Goal: Check status

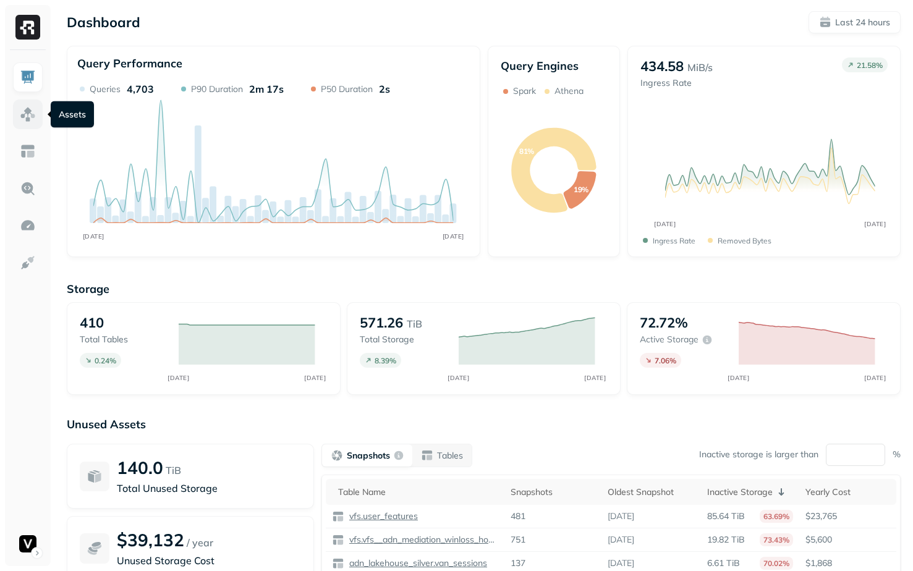
click at [28, 119] on img at bounding box center [28, 114] width 16 height 16
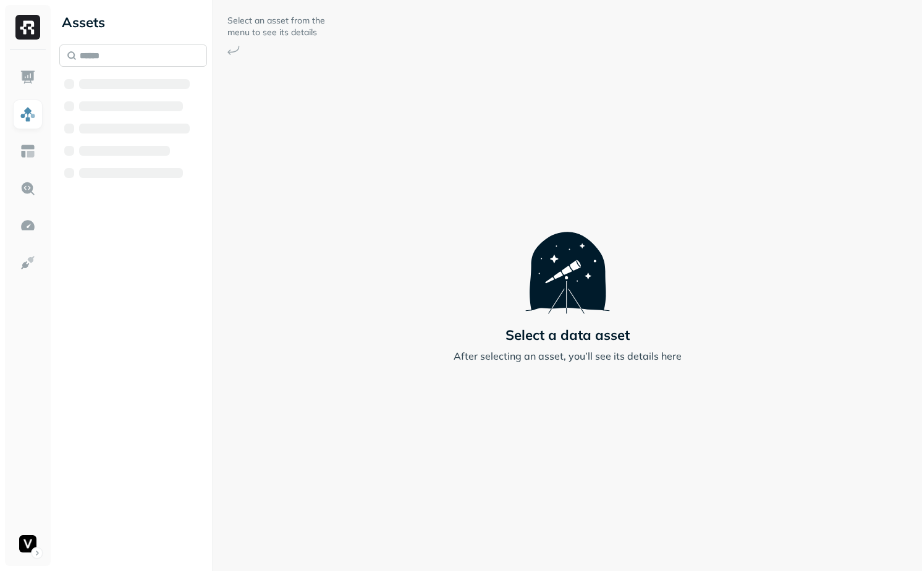
click at [106, 55] on input "text" at bounding box center [133, 55] width 148 height 22
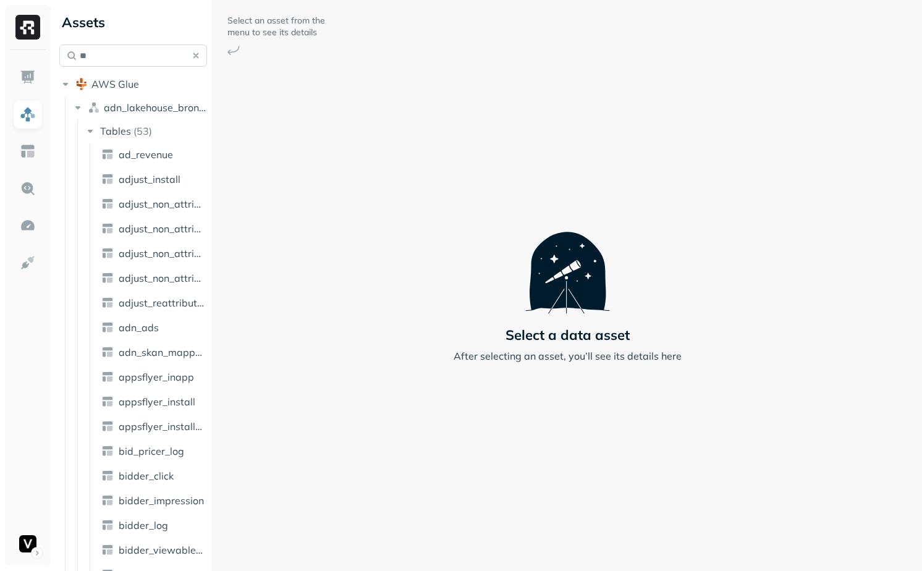
type input "*"
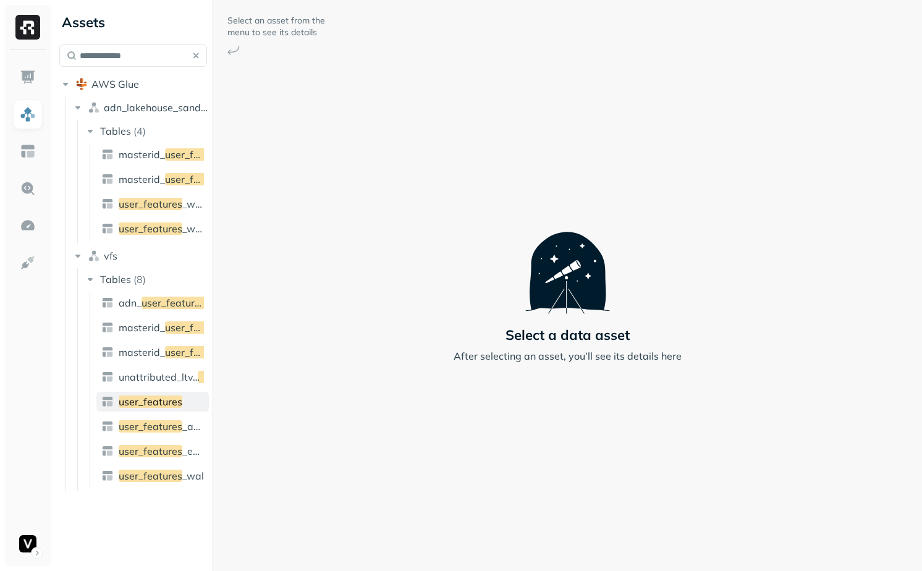
click at [157, 406] on span "user_features" at bounding box center [151, 401] width 64 height 12
click at [166, 405] on span "user_features" at bounding box center [151, 401] width 64 height 12
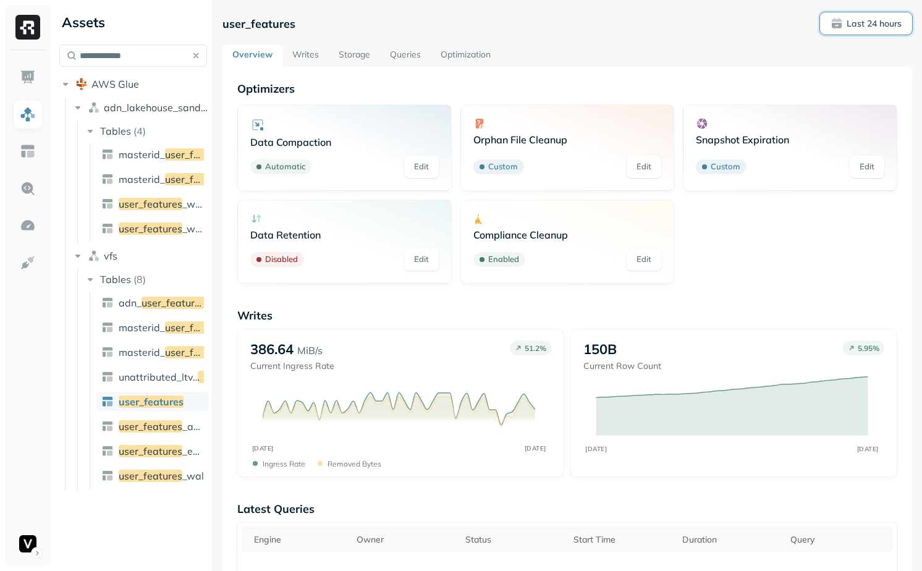
click at [871, 26] on p "Last 24 hours" at bounding box center [874, 24] width 55 height 12
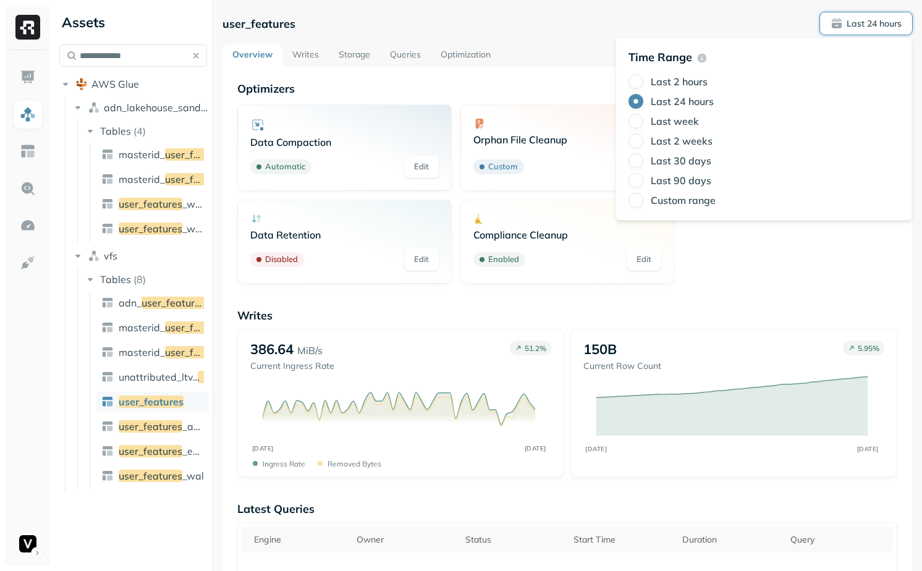
click at [686, 121] on label "Last week" at bounding box center [675, 121] width 48 height 12
click at [643, 121] on button "Last week" at bounding box center [635, 121] width 15 height 15
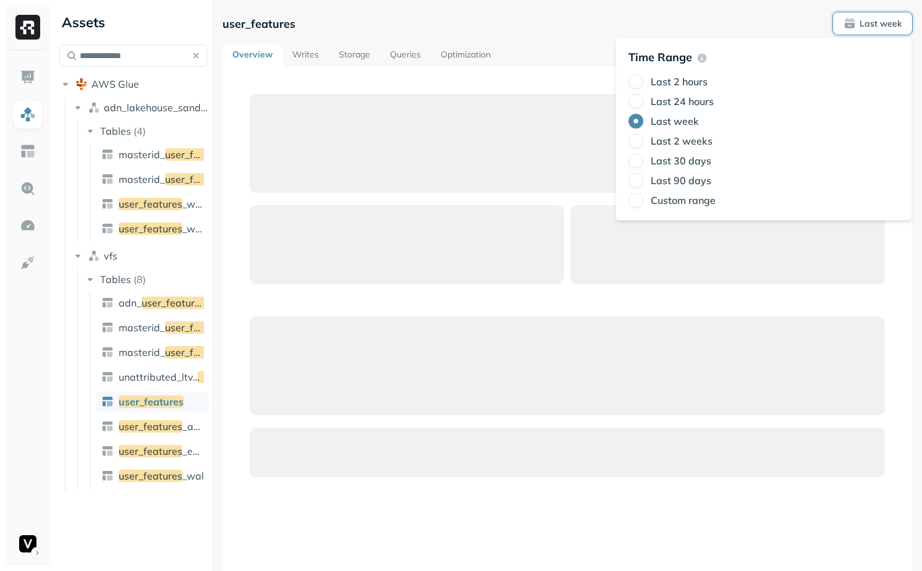
click at [572, 59] on div "Overview Writes Storage Queries Optimization" at bounding box center [567, 55] width 690 height 22
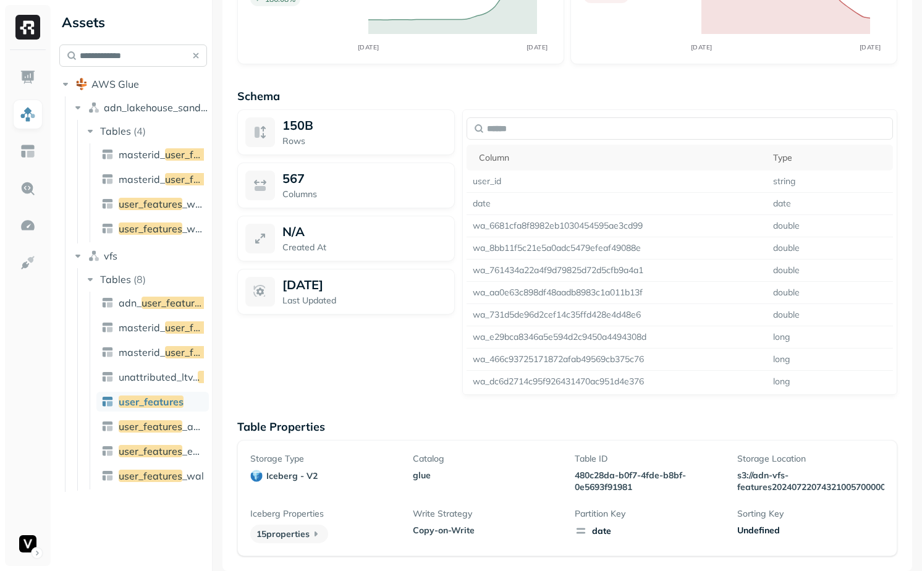
click at [137, 51] on input "**********" at bounding box center [133, 55] width 148 height 22
type input "*"
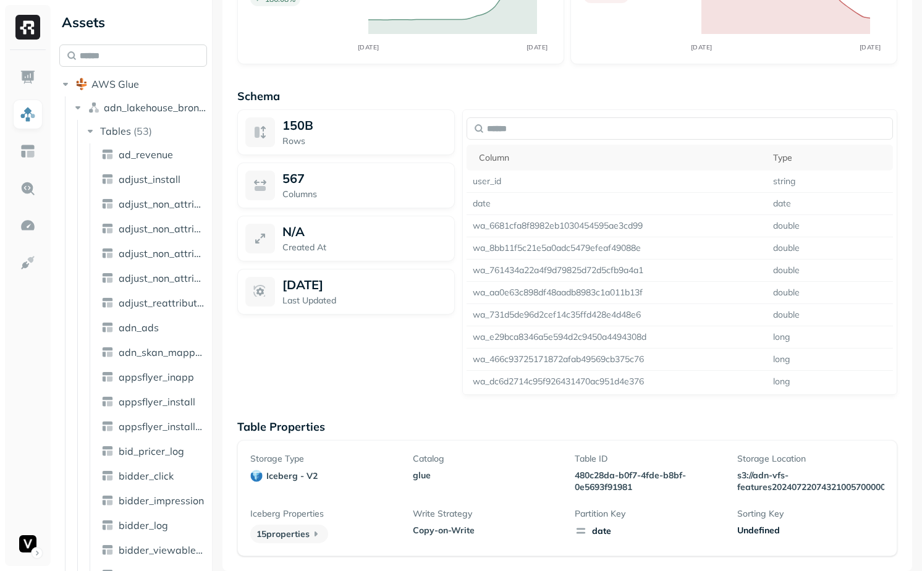
scroll to position [92, 0]
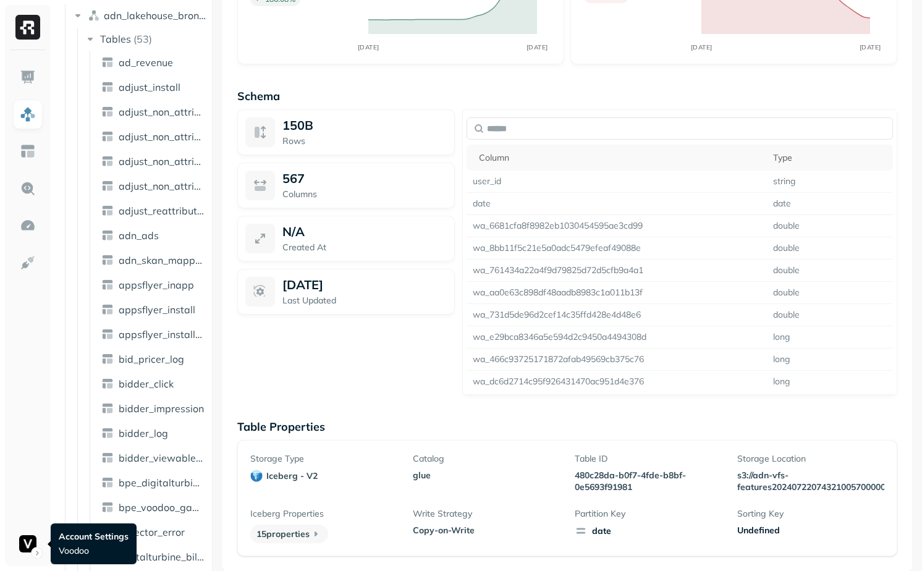
click at [26, 551] on html "Assets AWS Glue adn_lakehouse_bronze Tables ( 53 ) ad_revenue adjust_install ad…" at bounding box center [461, 285] width 922 height 571
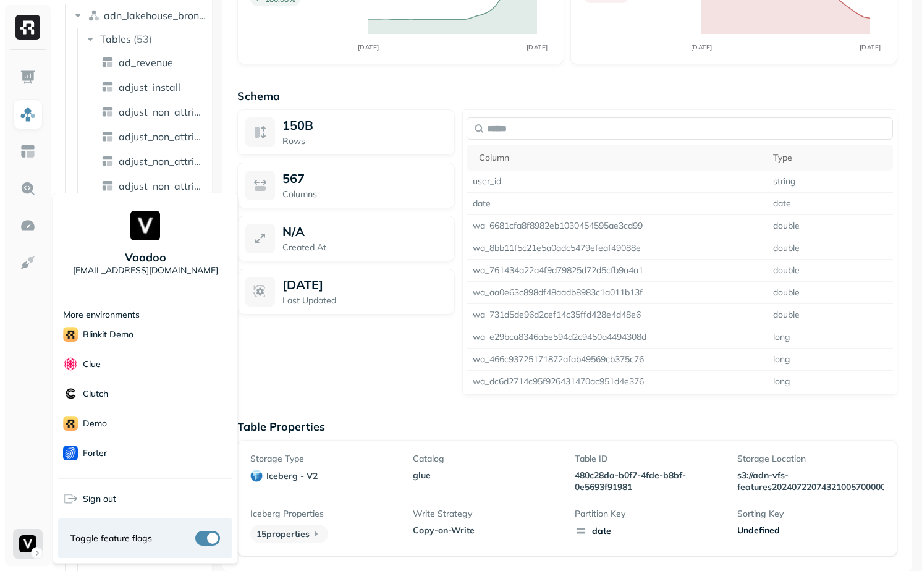
scroll to position [177, 0]
click at [112, 345] on div "demo" at bounding box center [145, 342] width 174 height 30
